Goal: Task Accomplishment & Management: Use online tool/utility

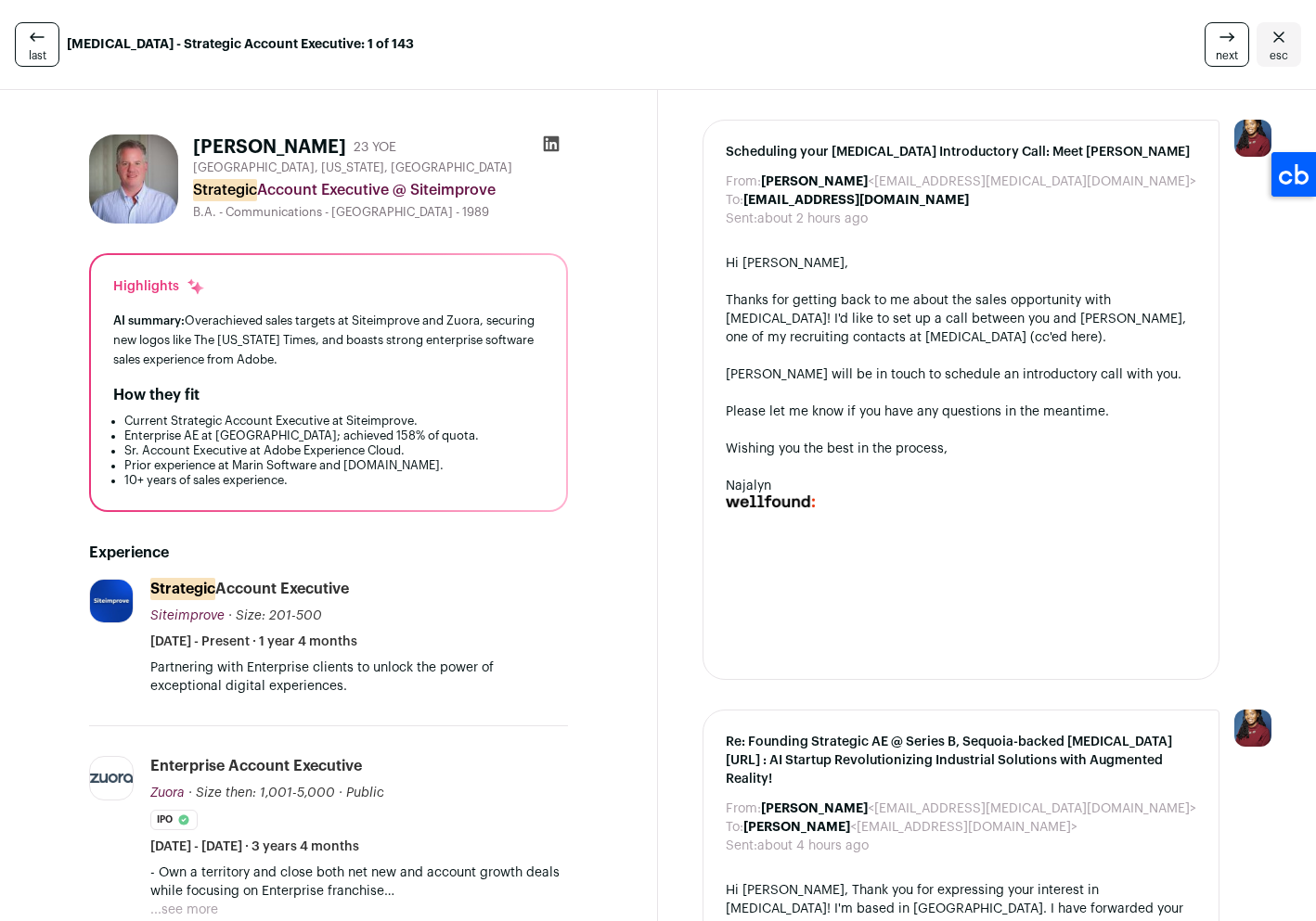
click at [550, 140] on icon at bounding box center [552, 144] width 16 height 16
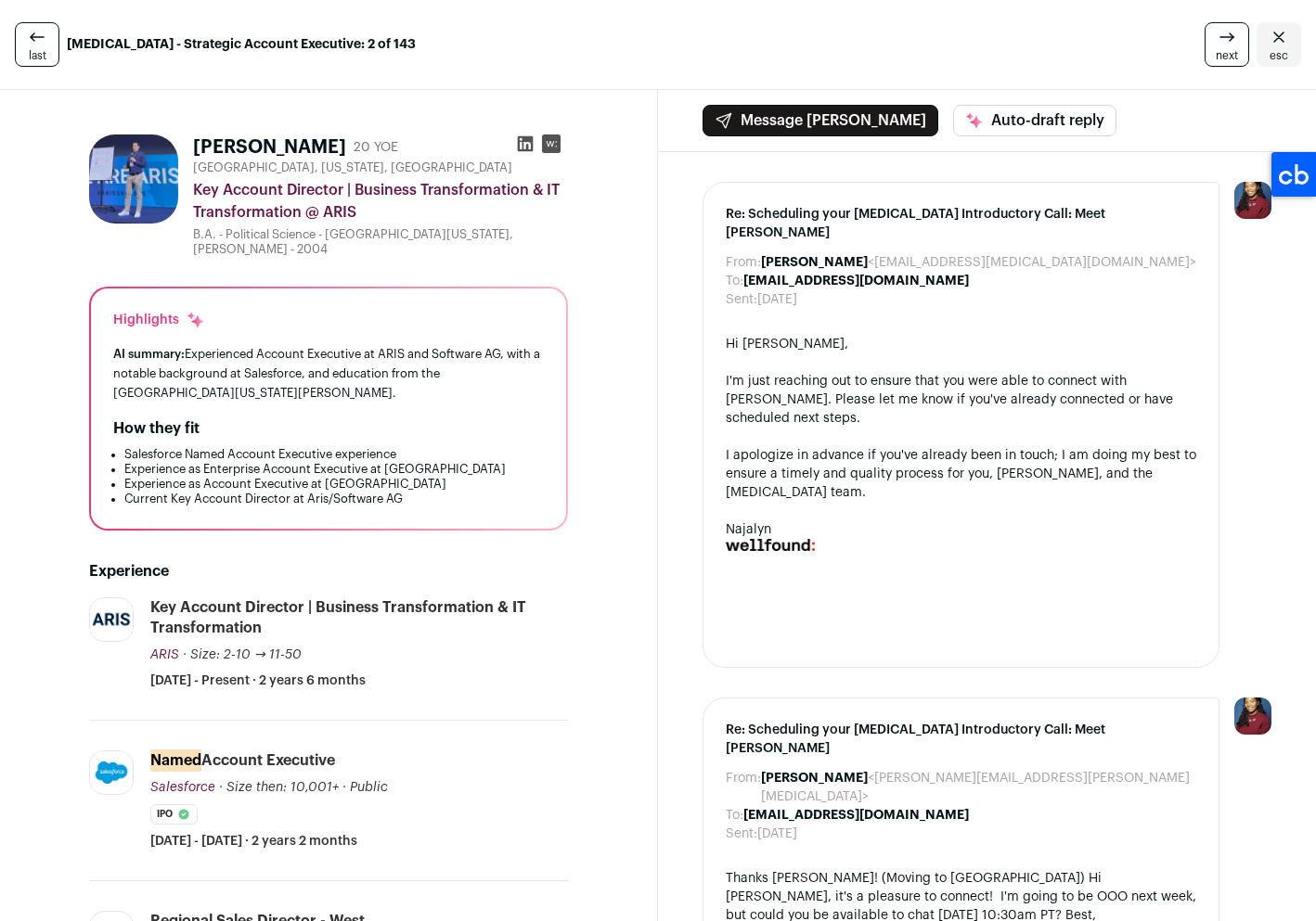
click at [9, 48] on div "last [MEDICAL_DATA] - Strategic Account Executive: 2 of 143 next esc" at bounding box center [658, 45] width 1316 height 90
click at [28, 46] on icon at bounding box center [36, 36] width 22 height 22
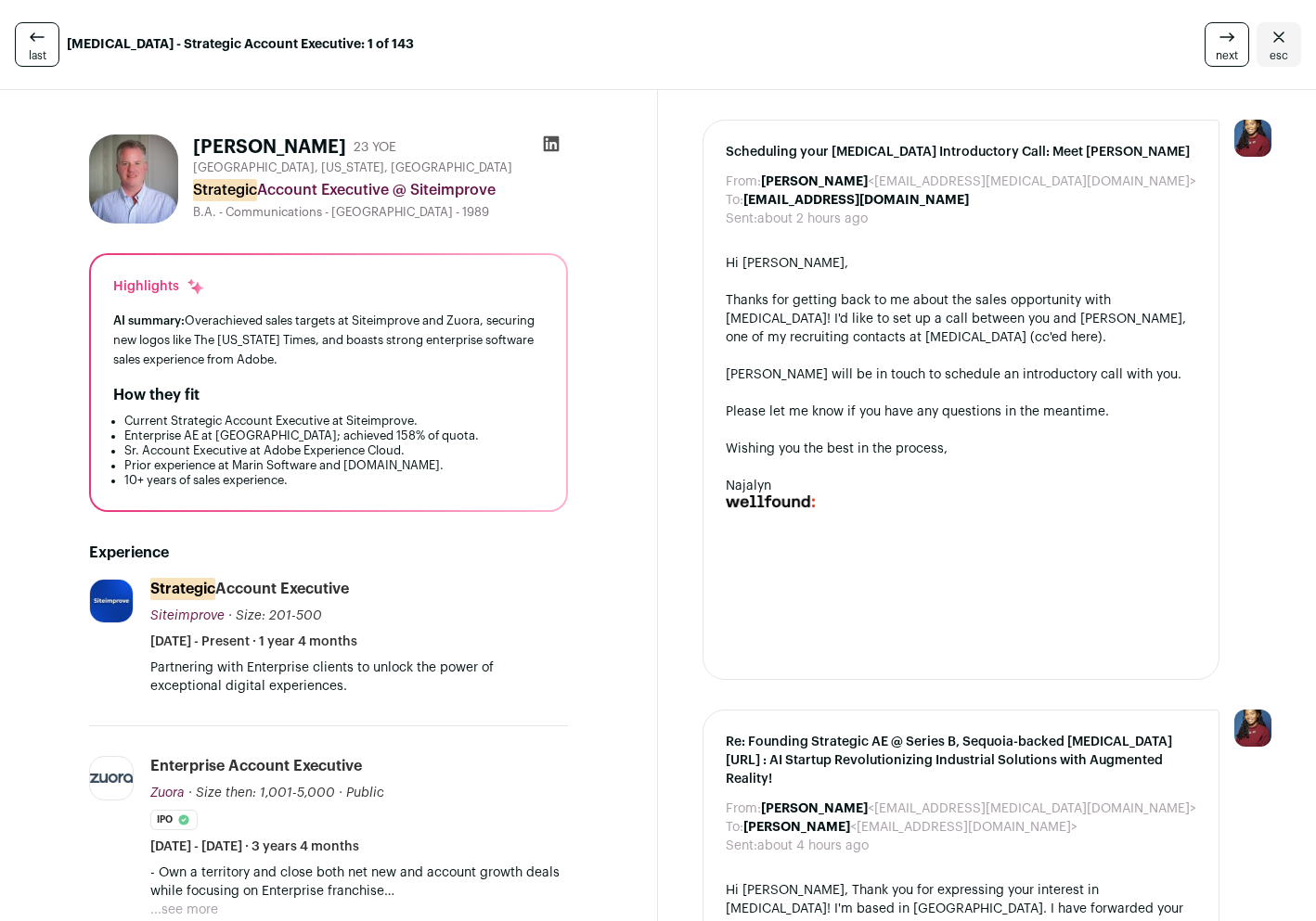
click at [29, 44] on icon at bounding box center [36, 36] width 22 height 22
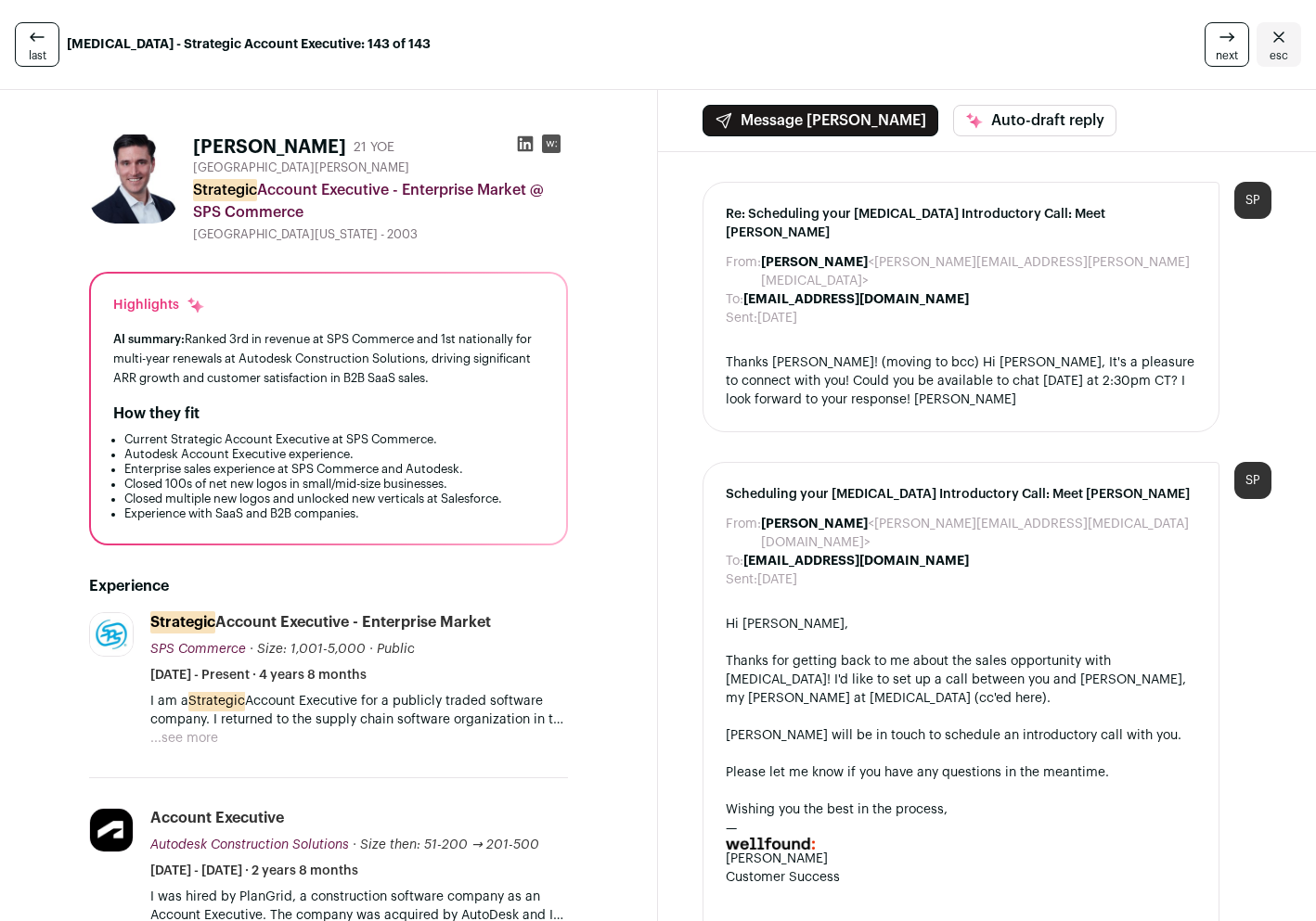
click at [30, 44] on icon at bounding box center [36, 36] width 22 height 22
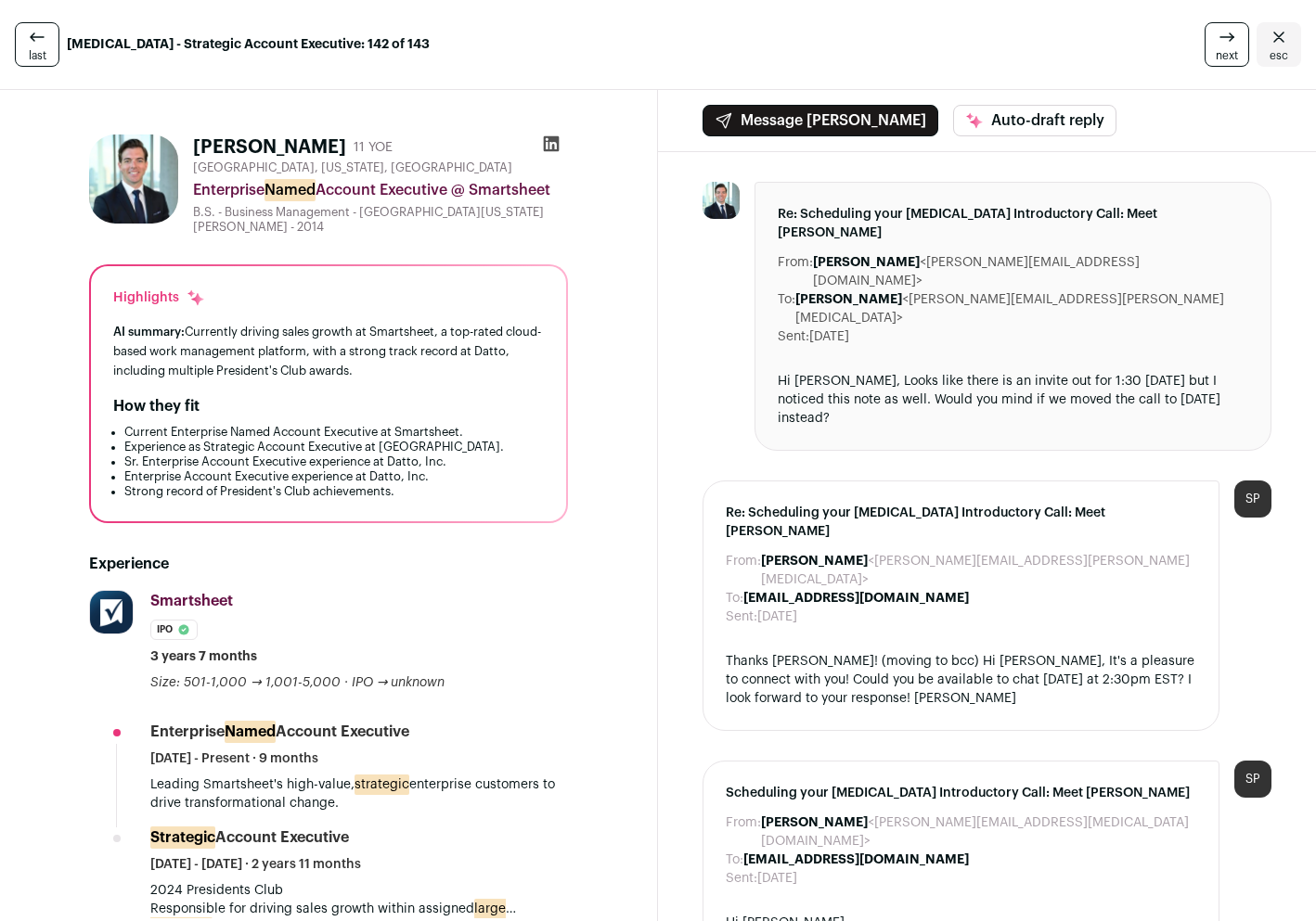
click at [1268, 41] on icon "Close" at bounding box center [1278, 36] width 22 height 22
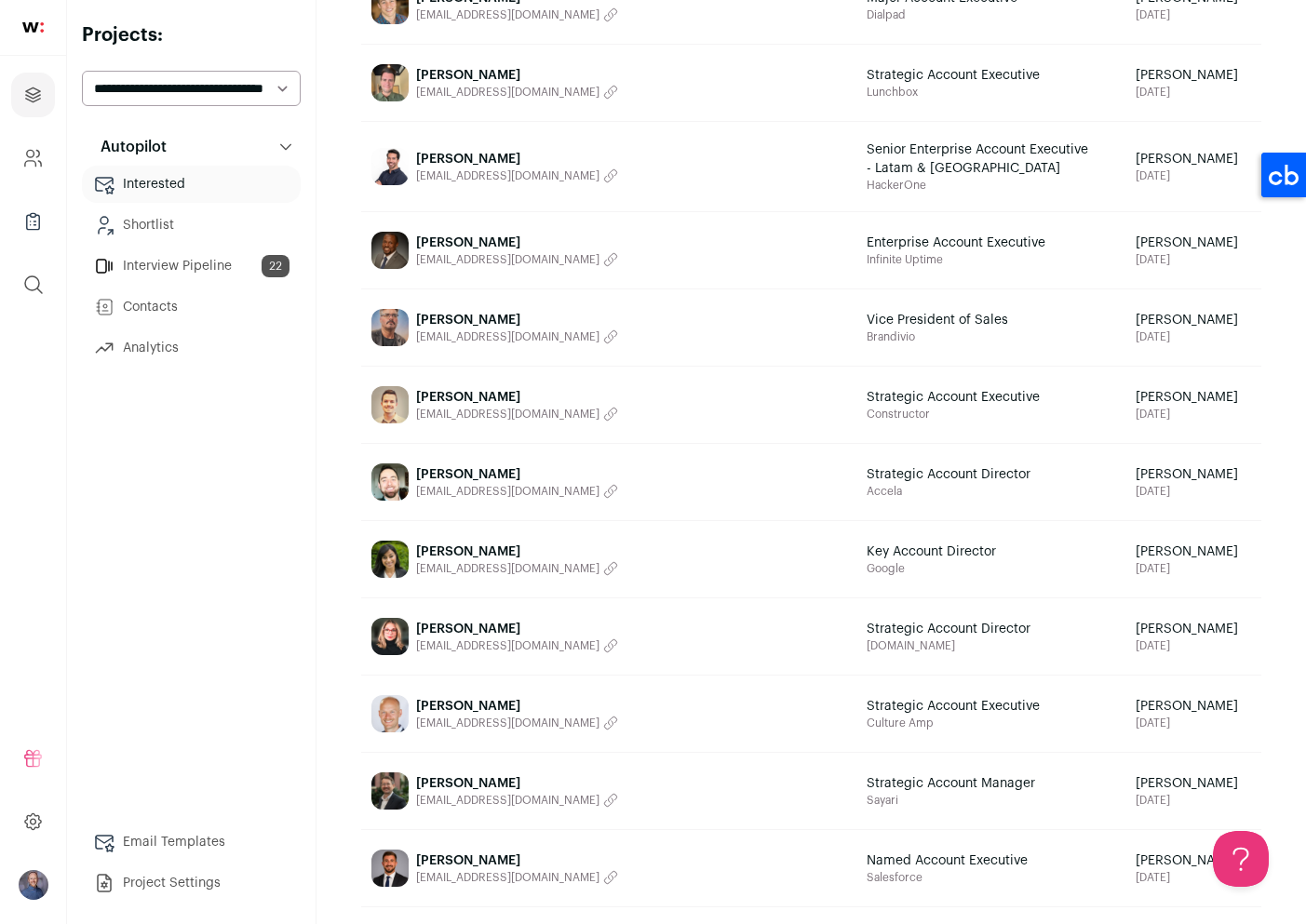
scroll to position [1394, 0]
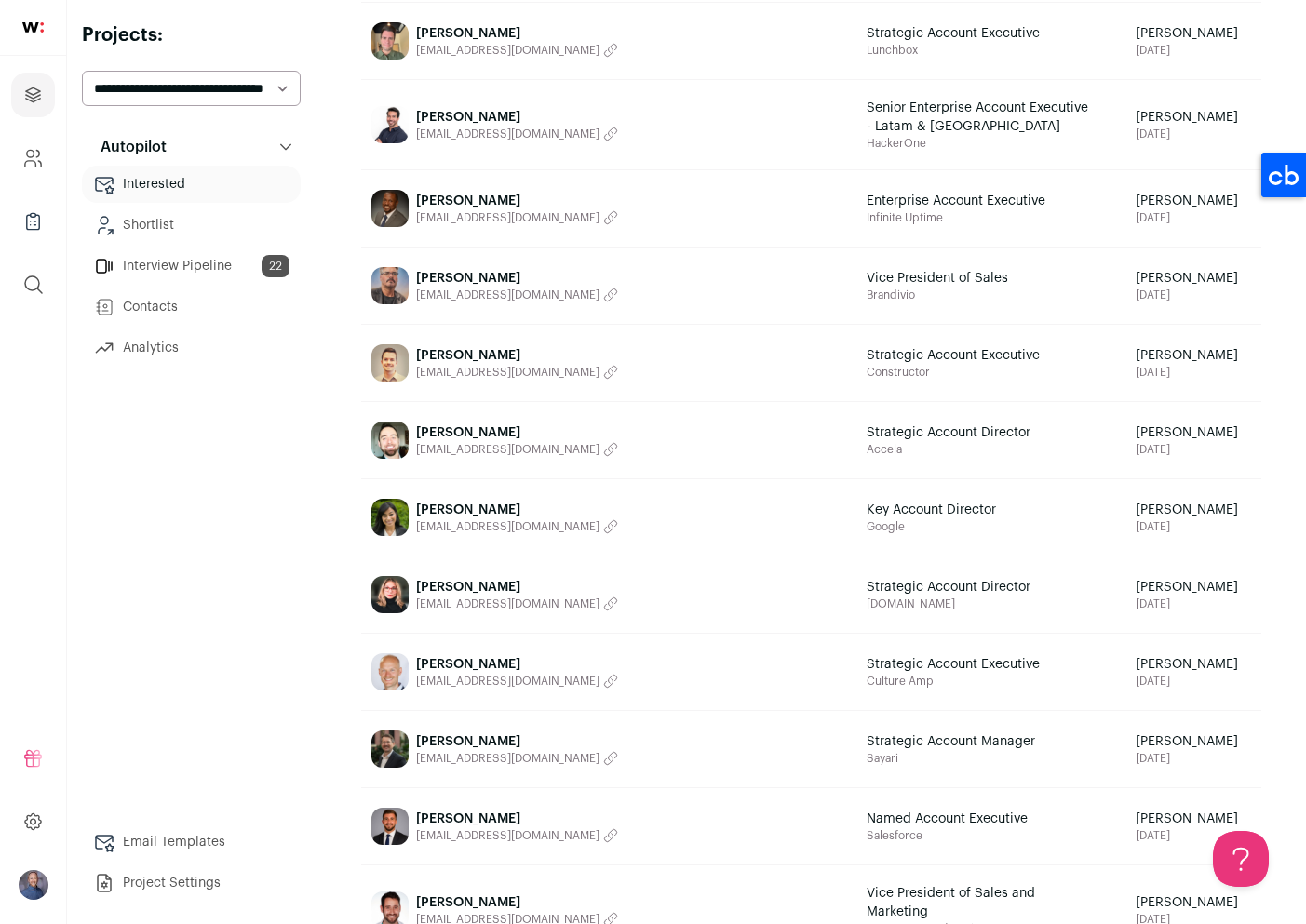
click at [506, 636] on link "Tim Mcdonald tmmcdonald@gmail.com" at bounding box center [610, 671] width 494 height 74
